Goal: Check status: Check status

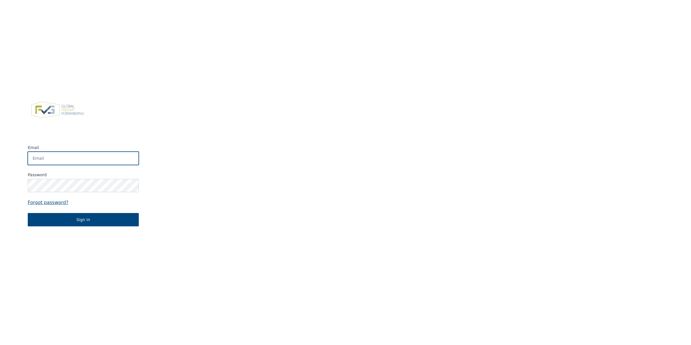
click at [105, 154] on input "Email" at bounding box center [83, 157] width 111 height 13
type input "Elien.Valkeneers@berghoffworldwide.com"
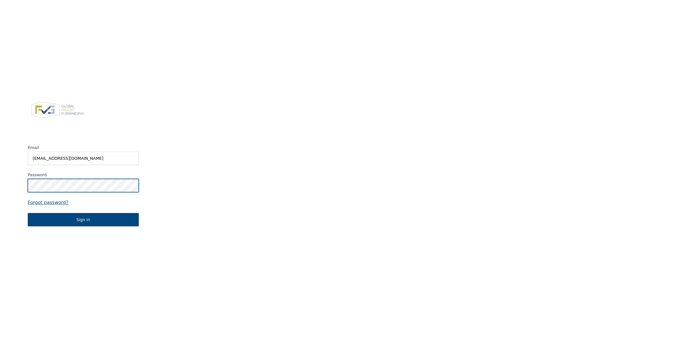
click at [28, 213] on button "Sign in" at bounding box center [83, 219] width 111 height 13
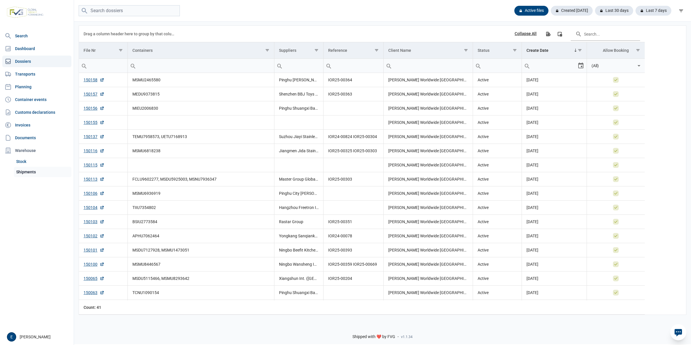
click at [36, 173] on link "Shipments" at bounding box center [43, 172] width 58 height 10
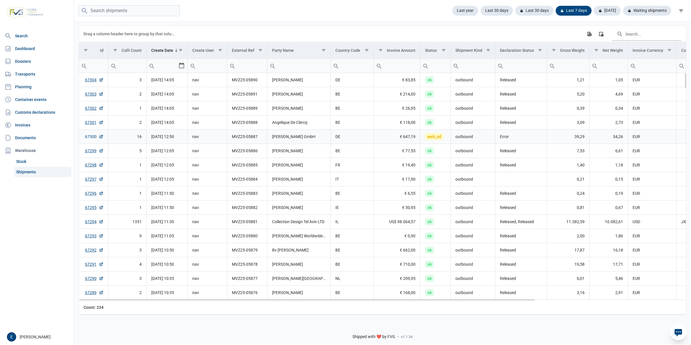
click at [87, 135] on link "67300" at bounding box center [94, 137] width 19 height 6
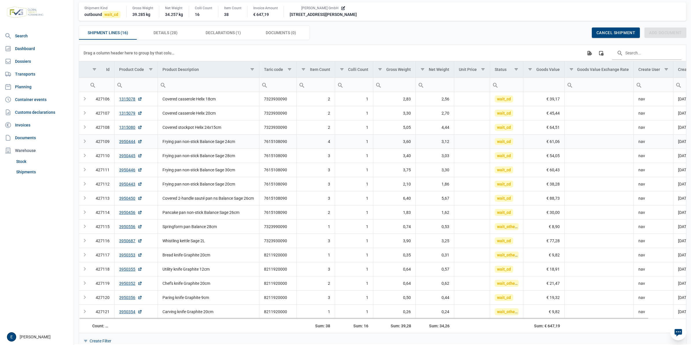
scroll to position [27, 0]
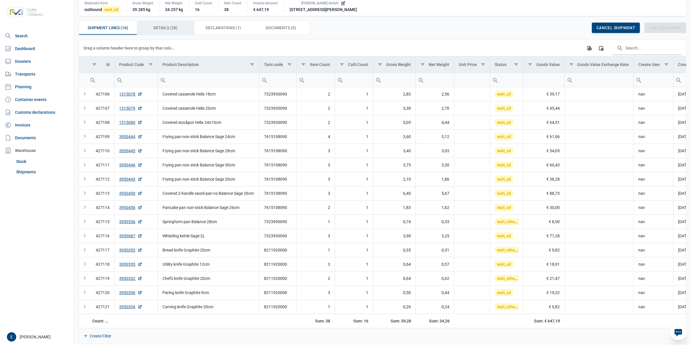
click at [169, 28] on span "Details (28) Details (28)" at bounding box center [166, 27] width 24 height 7
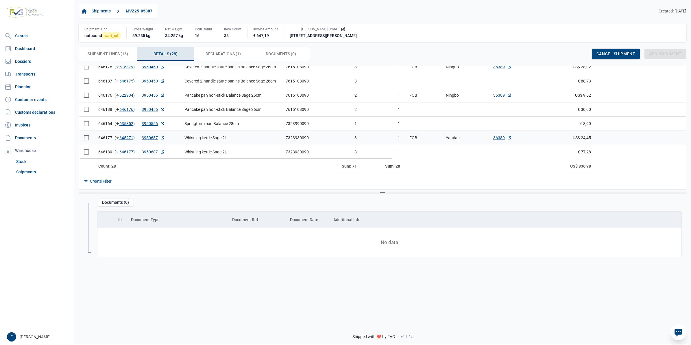
scroll to position [356, 0]
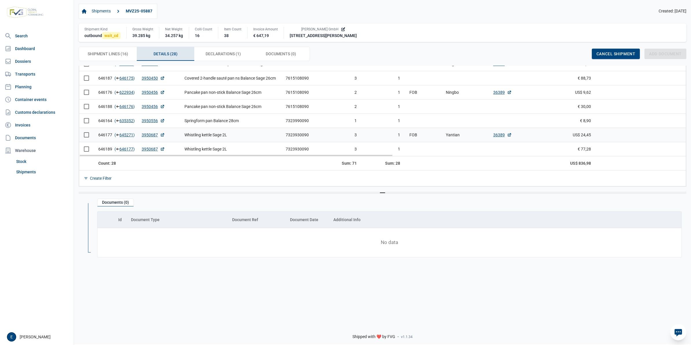
click at [180, 135] on td "Whistling kettle Sage 2L" at bounding box center [230, 135] width 101 height 14
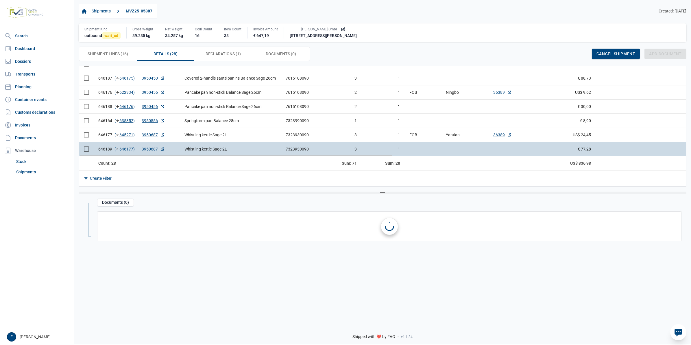
click at [246, 151] on td "Whistling kettle Sage 2L" at bounding box center [230, 149] width 101 height 14
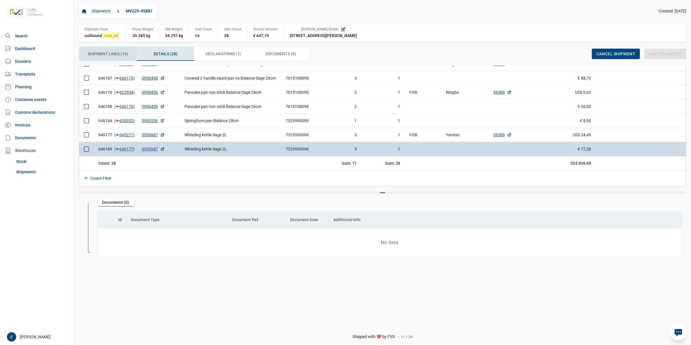
click at [107, 57] on span "Shipment Lines (16) Shipment Lines (16)" at bounding box center [108, 53] width 40 height 7
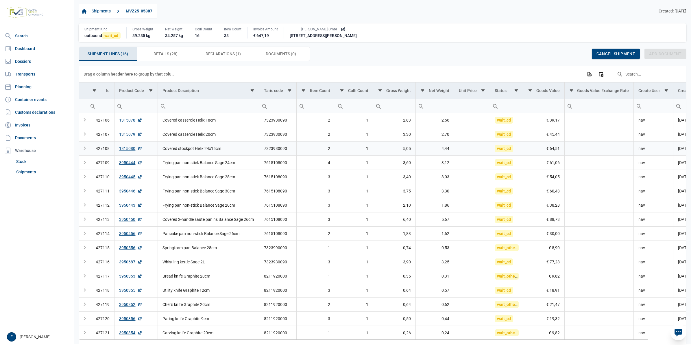
scroll to position [27, 0]
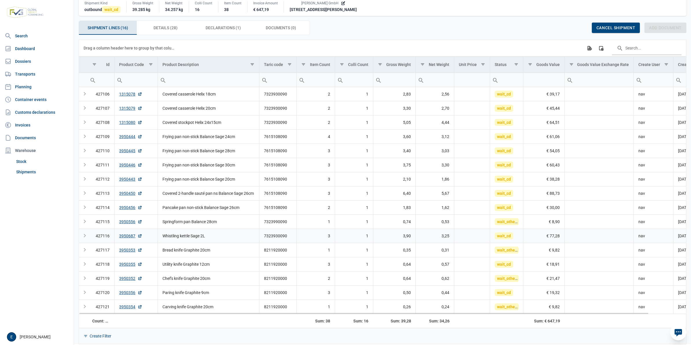
click at [186, 232] on td "Whistling kettle Sage 2L" at bounding box center [208, 235] width 101 height 14
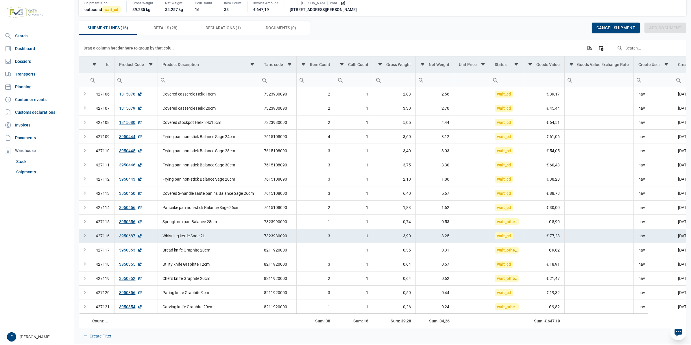
click at [85, 235] on div "Expand" at bounding box center [84, 235] width 7 height 7
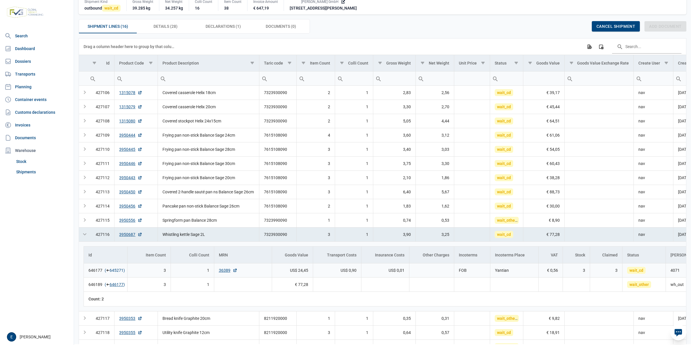
click at [113, 272] on link "645271" at bounding box center [117, 270] width 14 height 6
click at [654, 271] on td "wait_cd" at bounding box center [643, 270] width 43 height 14
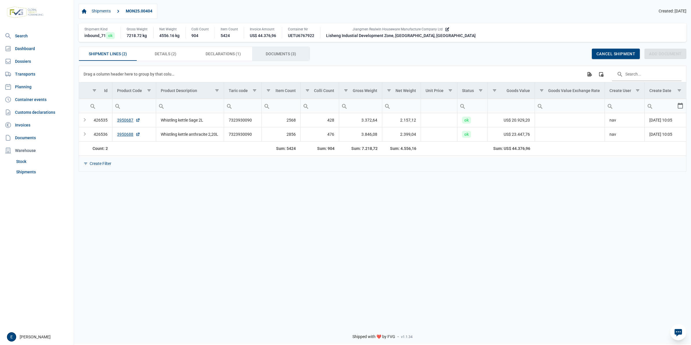
drag, startPoint x: 285, startPoint y: 55, endPoint x: 294, endPoint y: 12, distance: 44.3
click at [285, 55] on span "Documents (3) Documents (3)" at bounding box center [281, 53] width 30 height 7
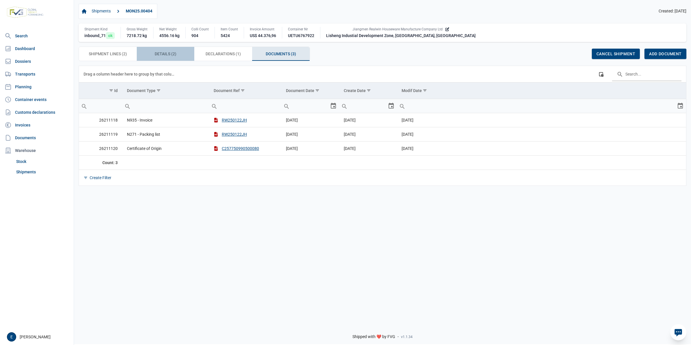
click at [147, 56] on div "Details (2) Details (2)" at bounding box center [166, 54] width 58 height 14
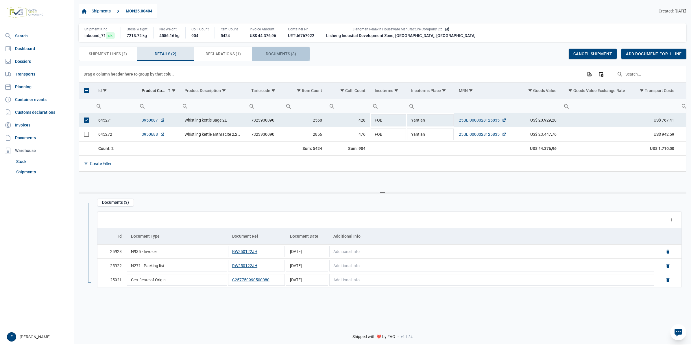
click at [272, 52] on span "Documents (3) Documents (3)" at bounding box center [281, 53] width 30 height 7
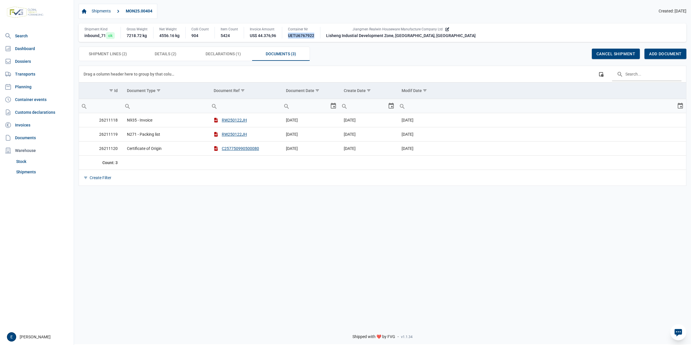
drag, startPoint x: 288, startPoint y: 35, endPoint x: 317, endPoint y: 34, distance: 28.4
click at [317, 34] on div "Container Nr UETU6767922" at bounding box center [301, 33] width 38 height 12
